Goal: Download file/media

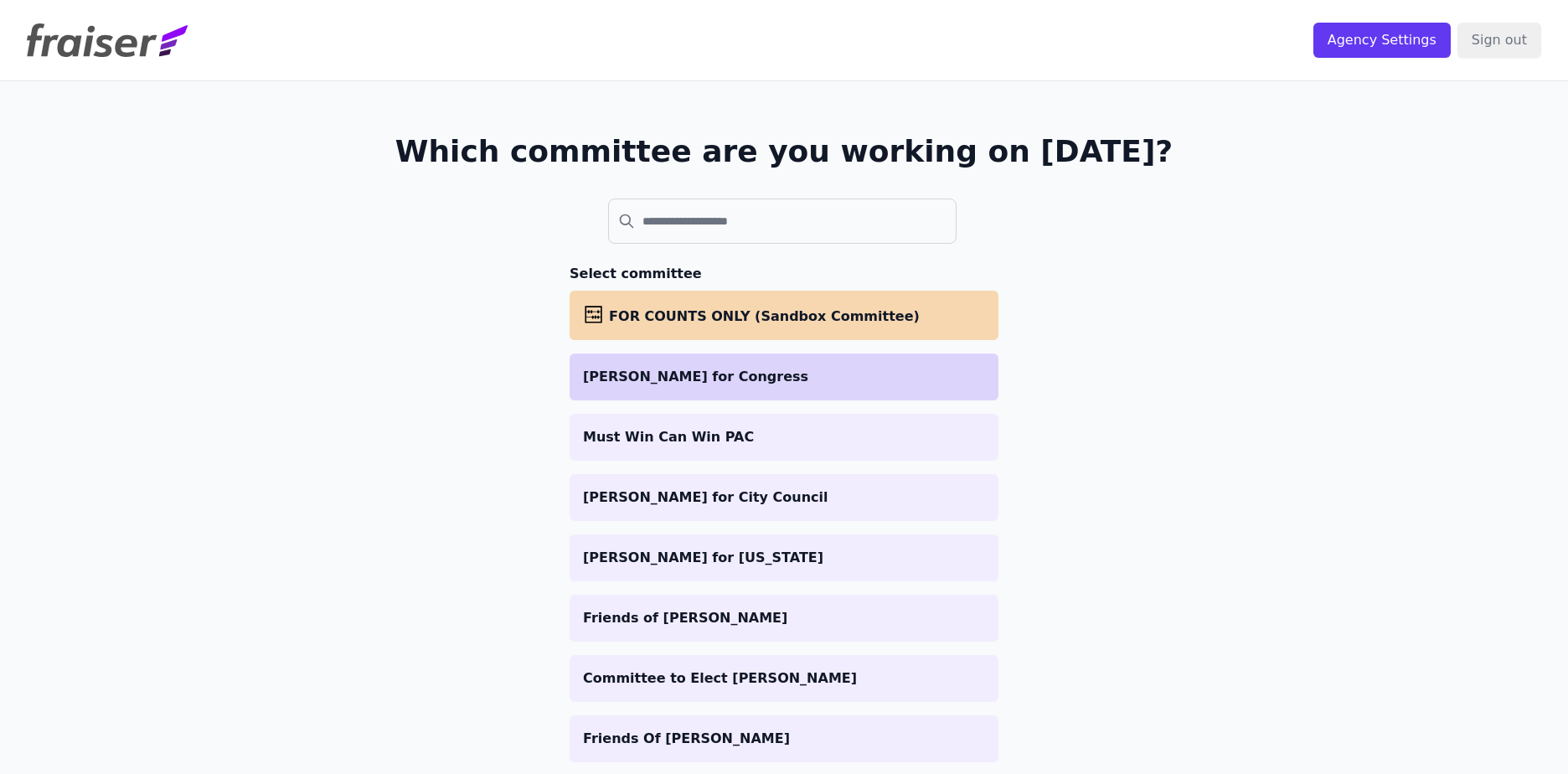
click at [802, 382] on p "[PERSON_NAME] for Congress" at bounding box center [784, 377] width 402 height 20
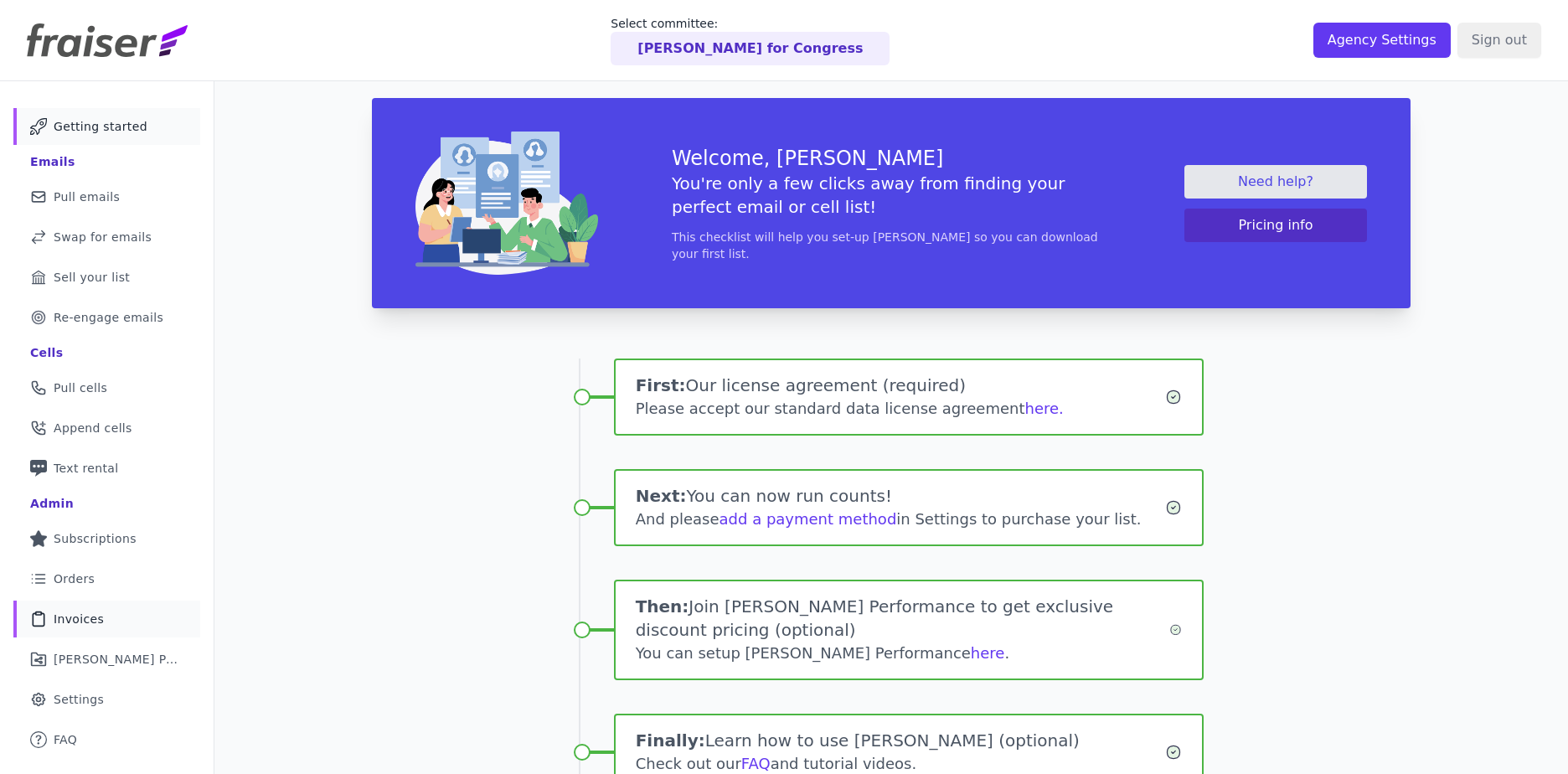
click at [104, 616] on link "Clipboard Icon Outline of a clipboard Invoices" at bounding box center [106, 618] width 187 height 37
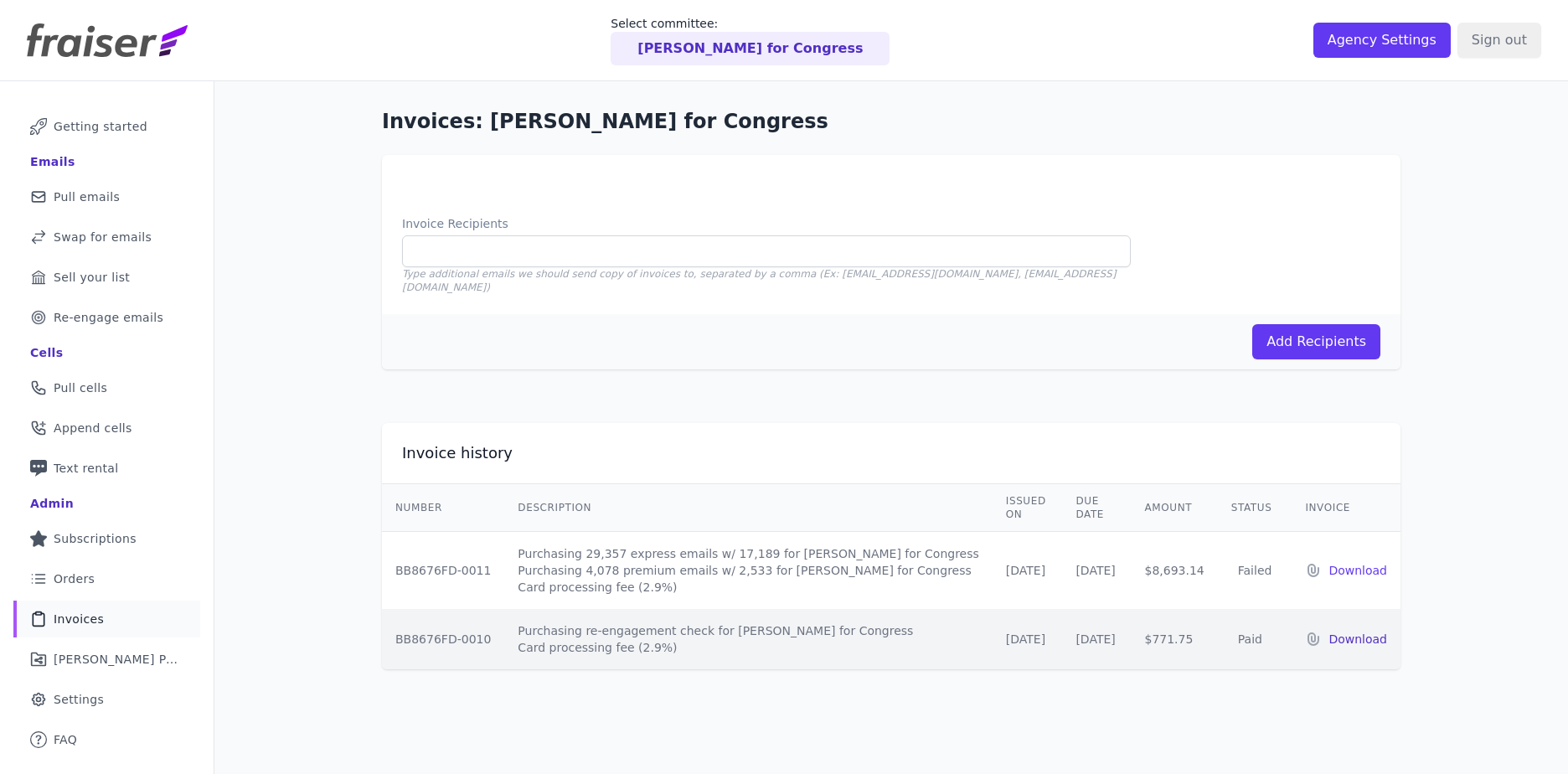
click at [1342, 631] on p "Download" at bounding box center [1357, 639] width 59 height 17
click at [1333, 562] on p "Download" at bounding box center [1357, 570] width 59 height 17
